Goal: Task Accomplishment & Management: Manage account settings

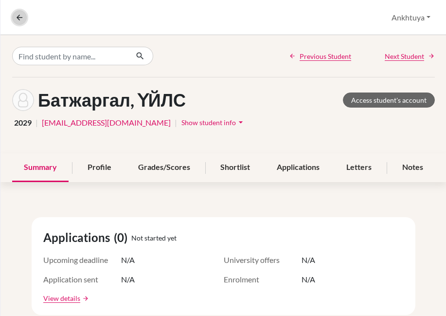
click at [22, 21] on icon at bounding box center [19, 17] width 9 height 9
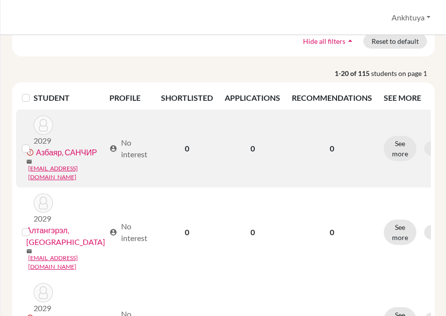
scroll to position [146, 0]
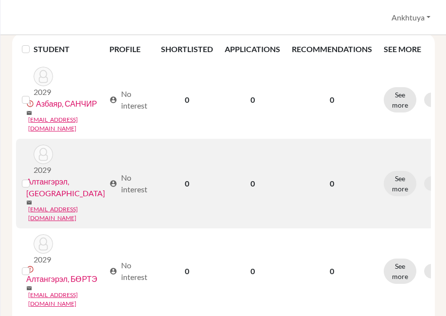
click at [69, 176] on link "Алтангэрэл, АЗБАЯР" at bounding box center [65, 187] width 79 height 23
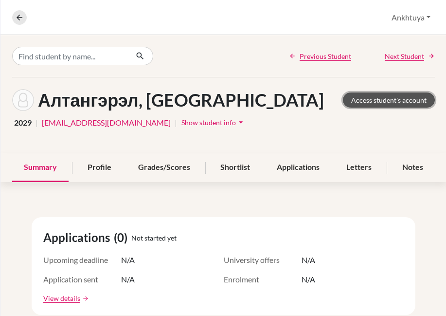
click at [375, 99] on link "Access student's account" at bounding box center [389, 99] width 92 height 15
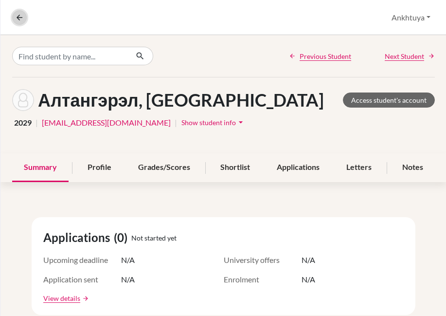
click at [18, 18] on icon at bounding box center [19, 17] width 9 height 9
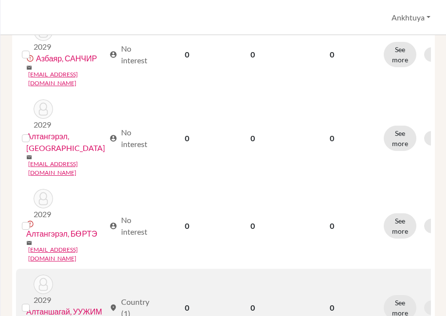
scroll to position [195, 0]
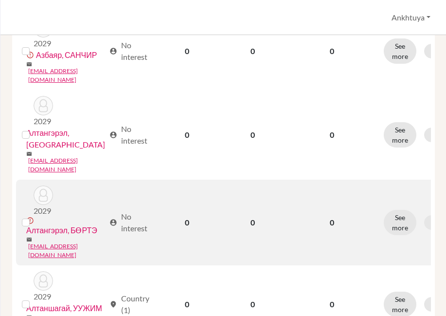
click at [67, 224] on link "Алтангэрэл, БӨРТЭ" at bounding box center [61, 230] width 71 height 12
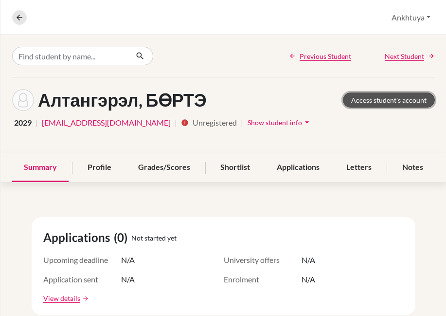
click at [361, 98] on link "Access student's account" at bounding box center [389, 99] width 92 height 15
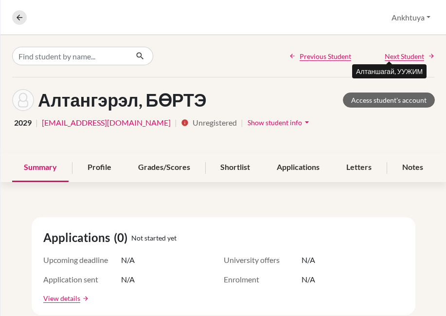
click at [395, 55] on span "Next Student" at bounding box center [404, 56] width 39 height 10
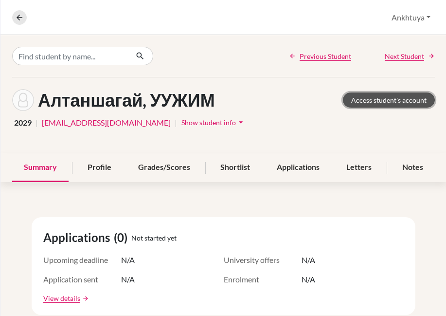
click at [370, 99] on link "Access student's account" at bounding box center [389, 99] width 92 height 15
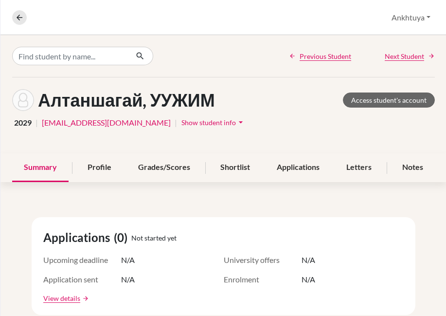
click at [403, 58] on span "Next Student" at bounding box center [404, 56] width 39 height 10
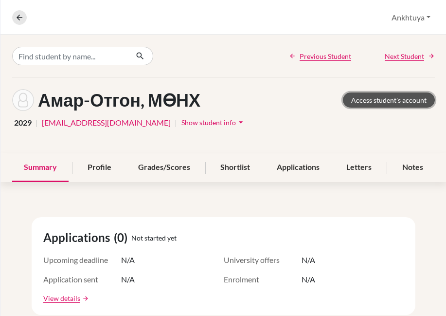
click at [365, 105] on link "Access student's account" at bounding box center [389, 99] width 92 height 15
